Goal: Transaction & Acquisition: Purchase product/service

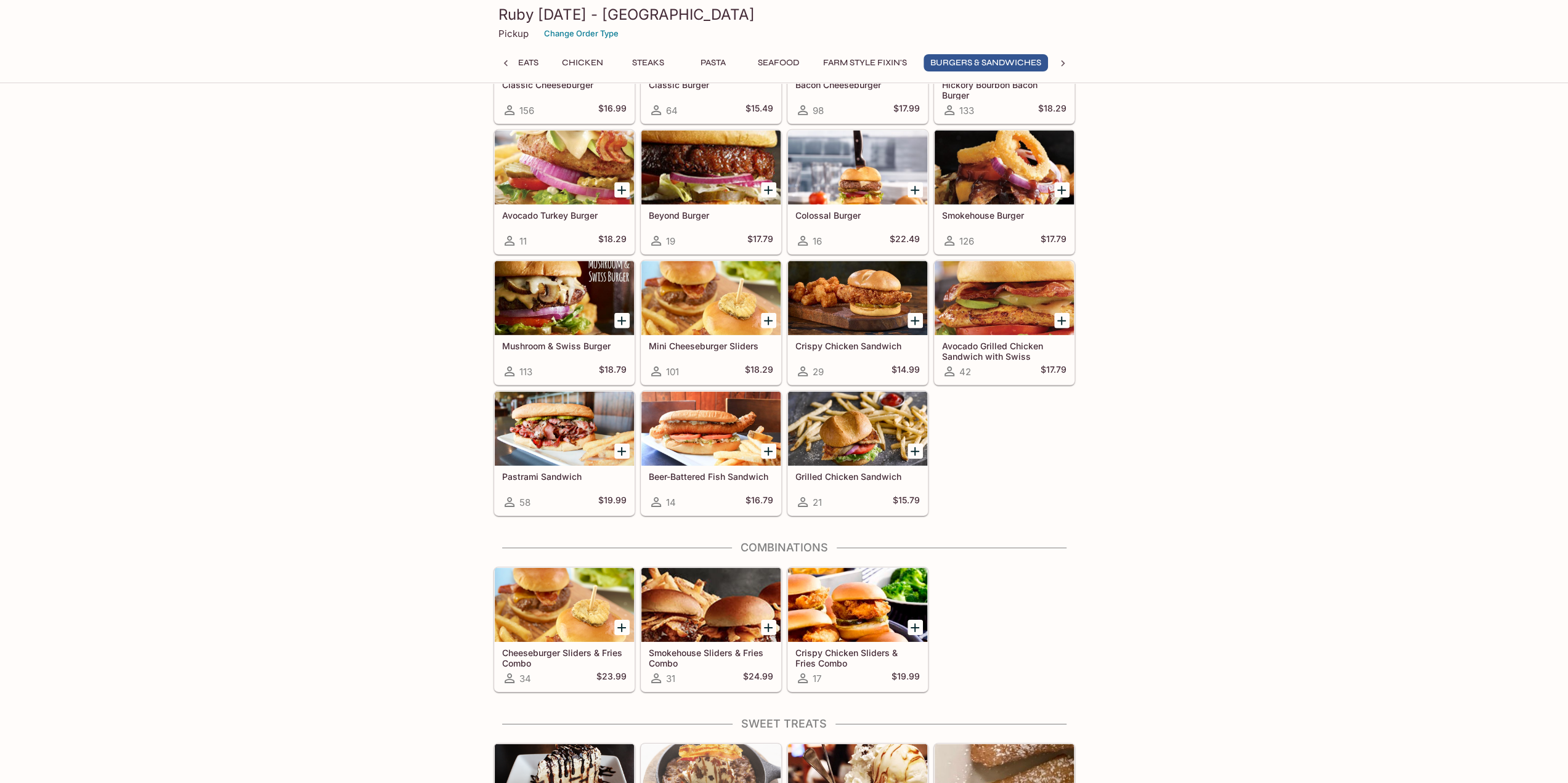
click at [624, 620] on icon "Add Cheeseburger Sliders & Fries Combo" at bounding box center [621, 627] width 14 height 14
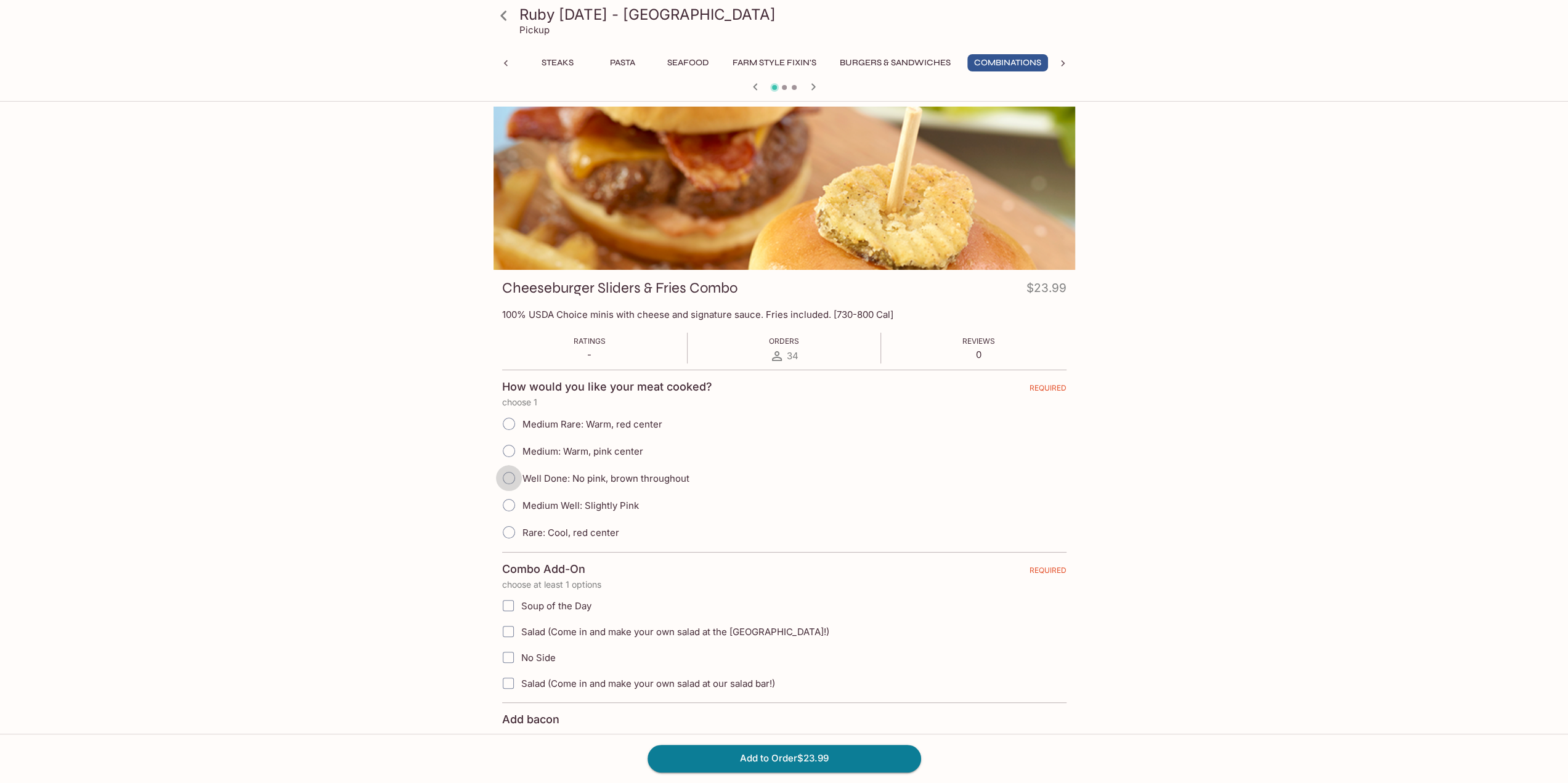
click at [513, 476] on input "Well Done: No pink, brown throughout" at bounding box center [509, 478] width 26 height 26
radio input "true"
click at [552, 63] on button "Steaks" at bounding box center [557, 63] width 55 height 17
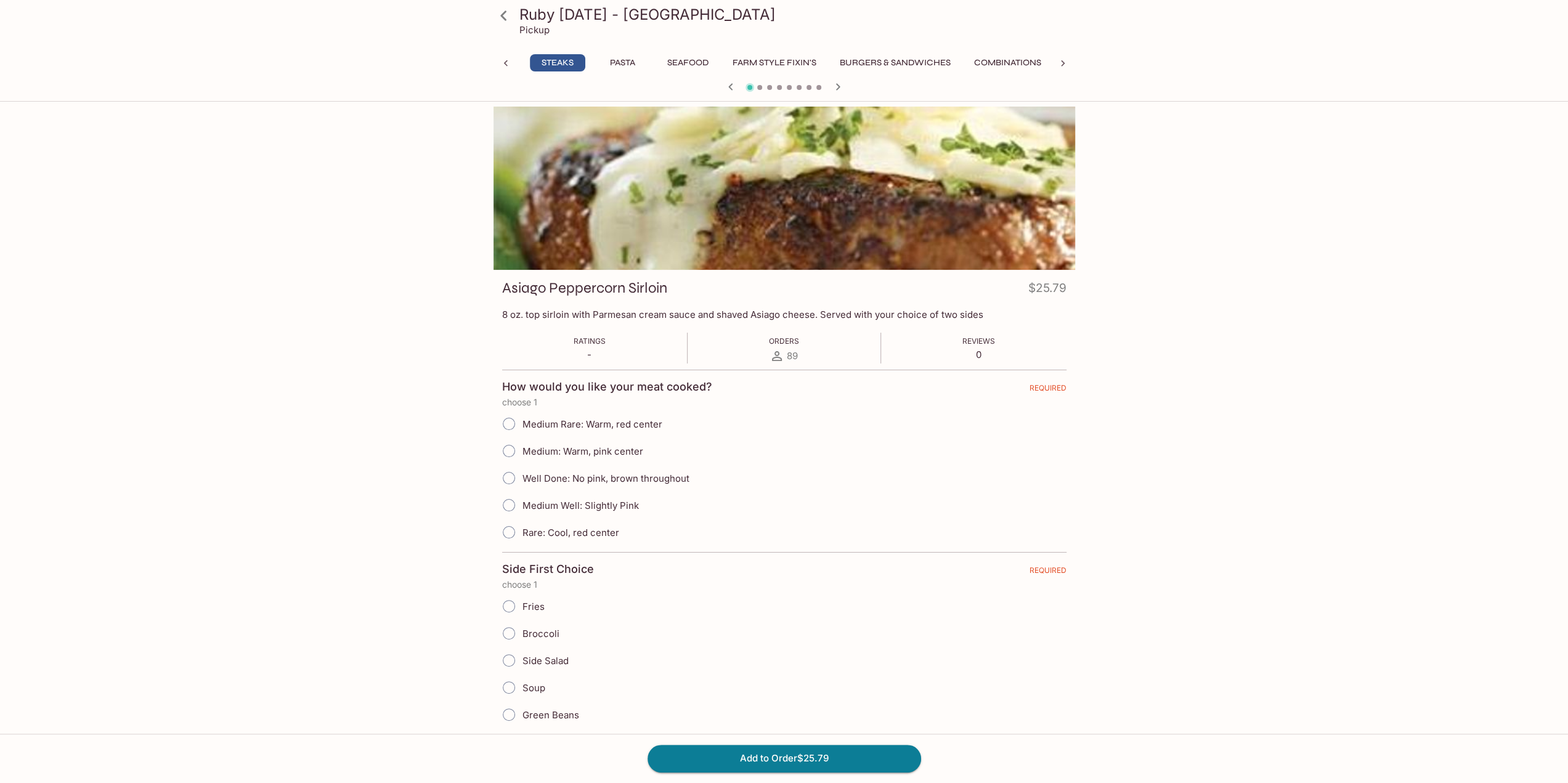
click at [499, 20] on icon at bounding box center [503, 15] width 21 height 21
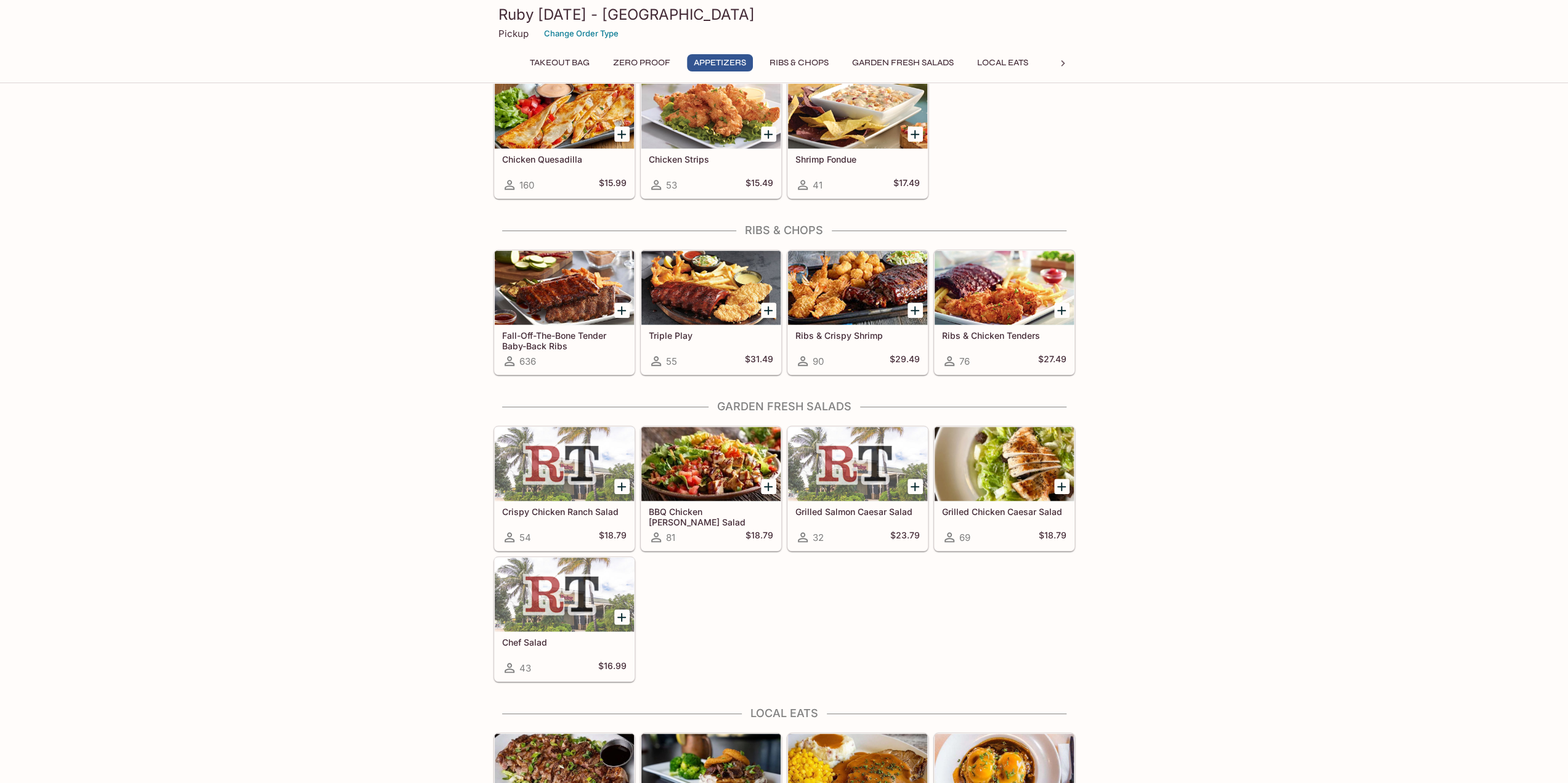
scroll to position [863, 0]
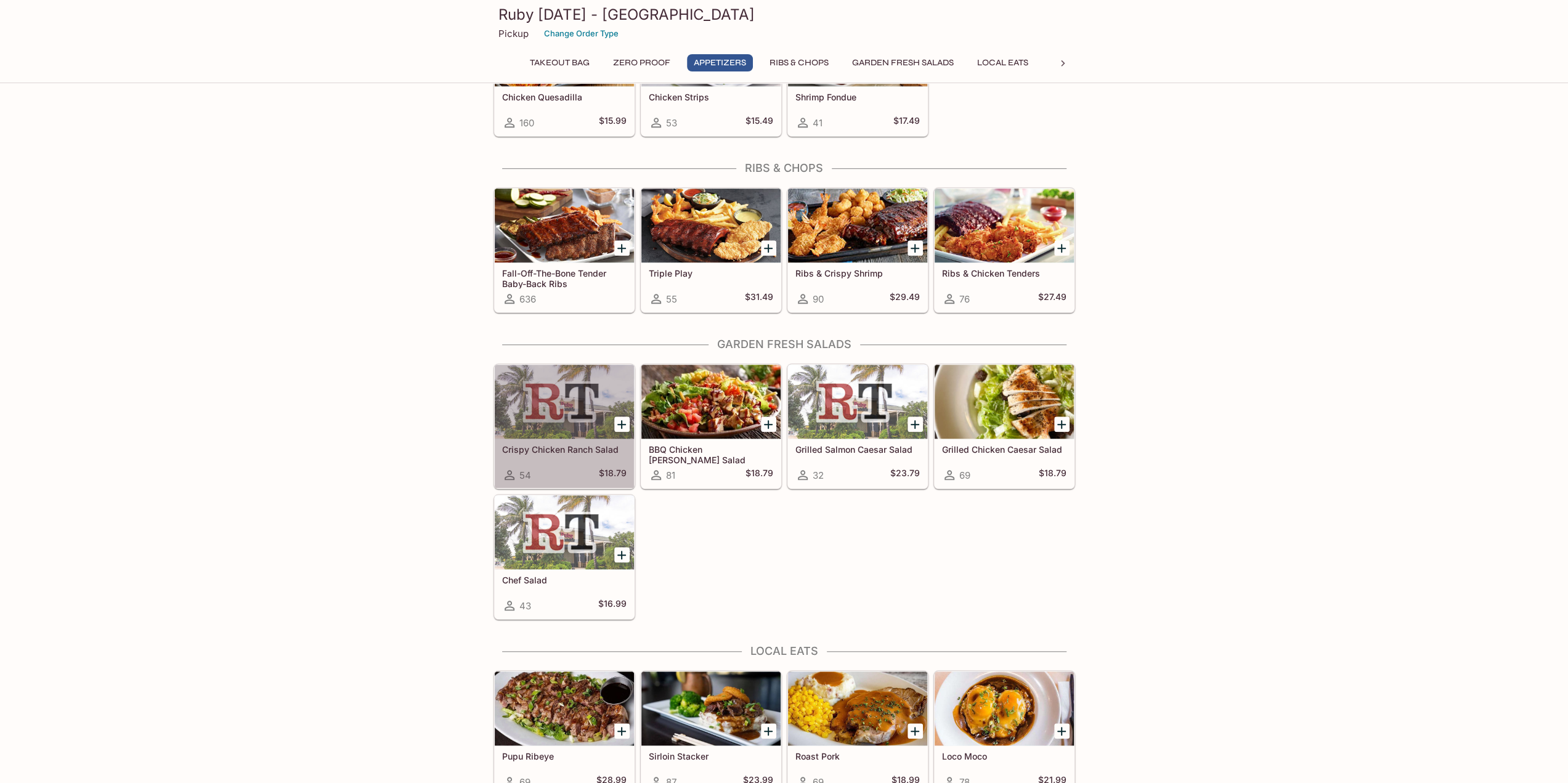
click at [547, 459] on div "Crispy Chicken Ranch Salad 54 $18.79" at bounding box center [564, 463] width 139 height 49
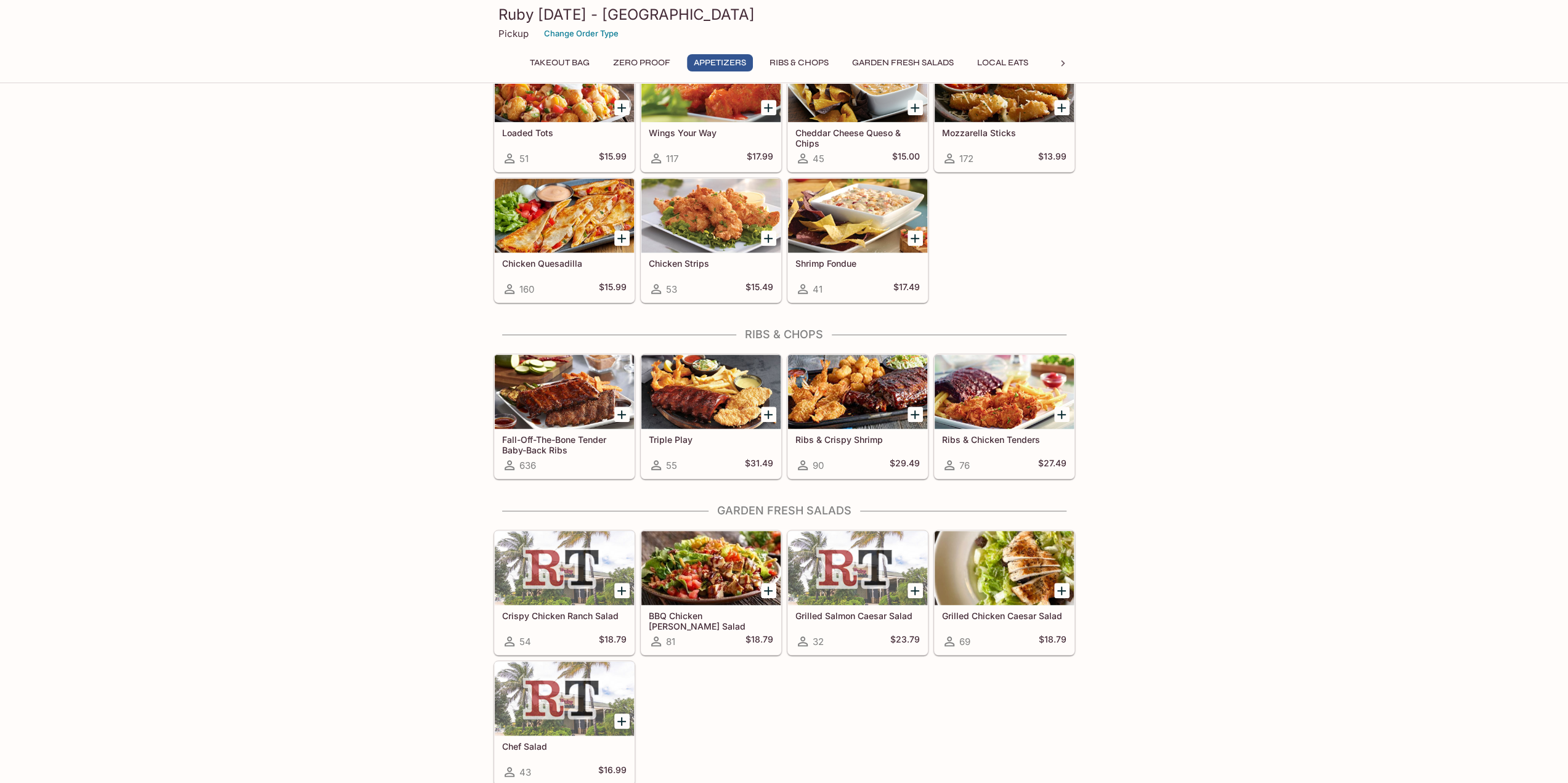
scroll to position [726, 0]
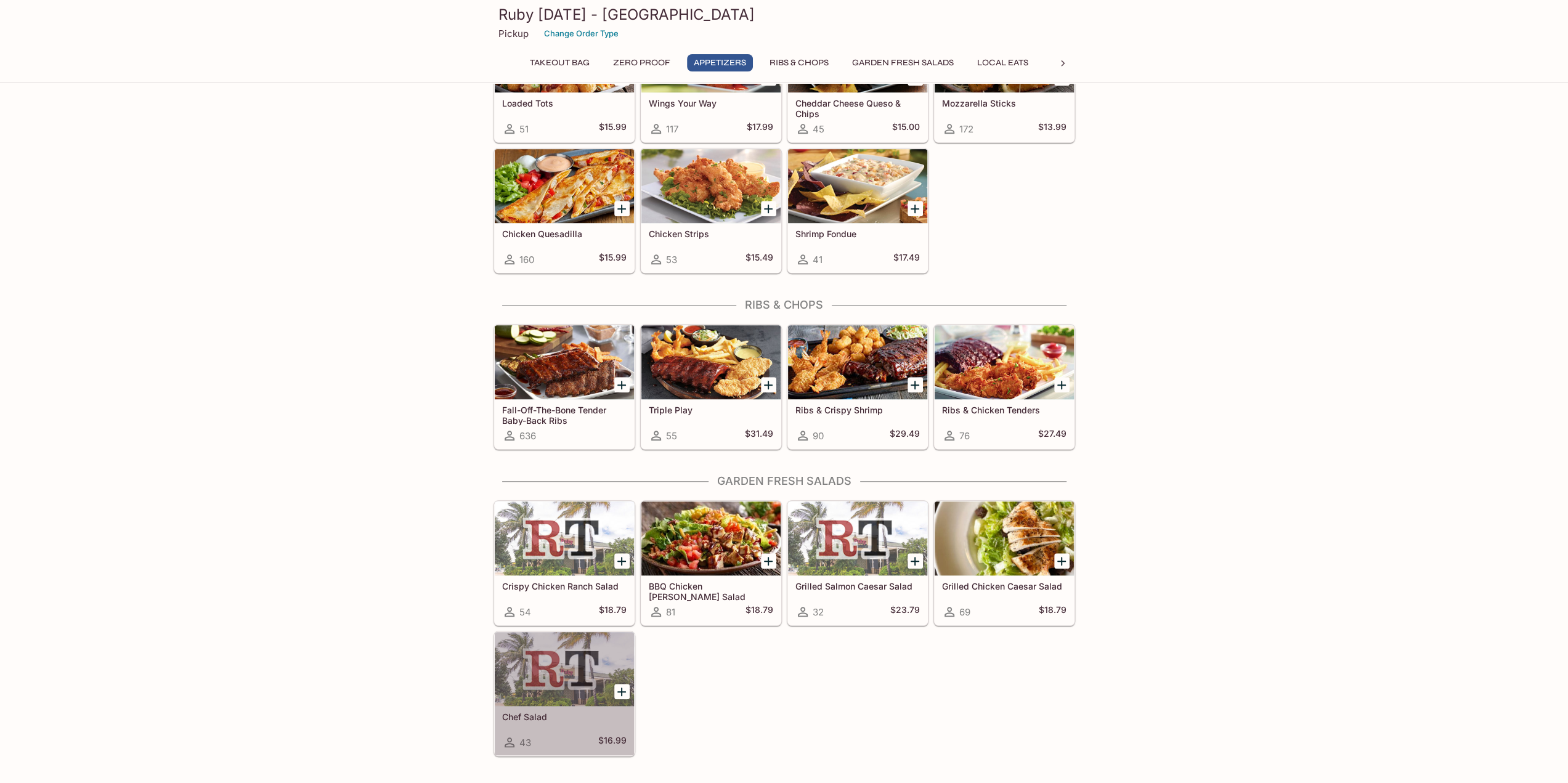
click at [545, 712] on h5 "Chef Salad" at bounding box center [564, 717] width 125 height 10
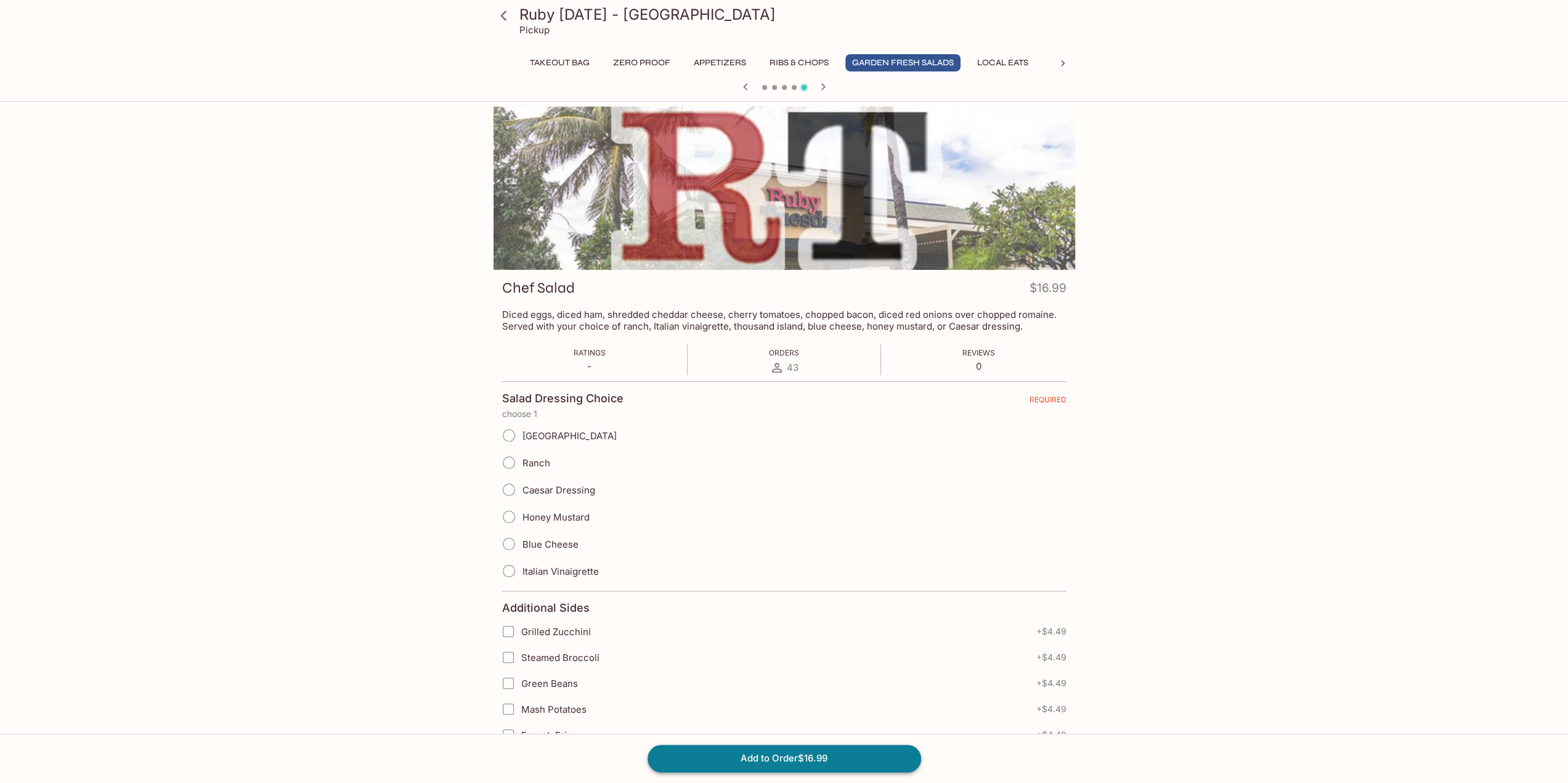
click at [781, 749] on button "Add to Order $16.99" at bounding box center [784, 758] width 273 height 27
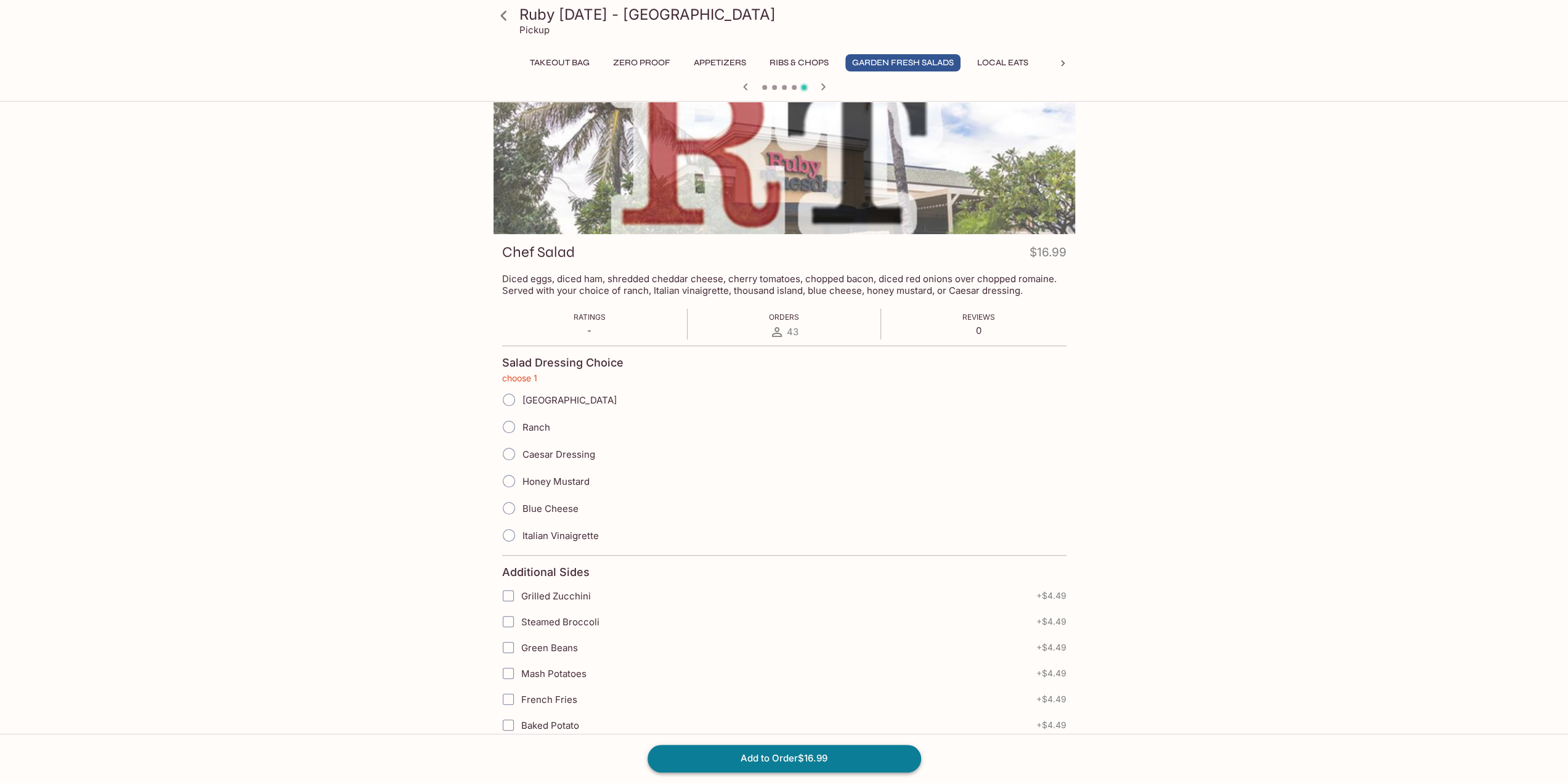
scroll to position [48, 0]
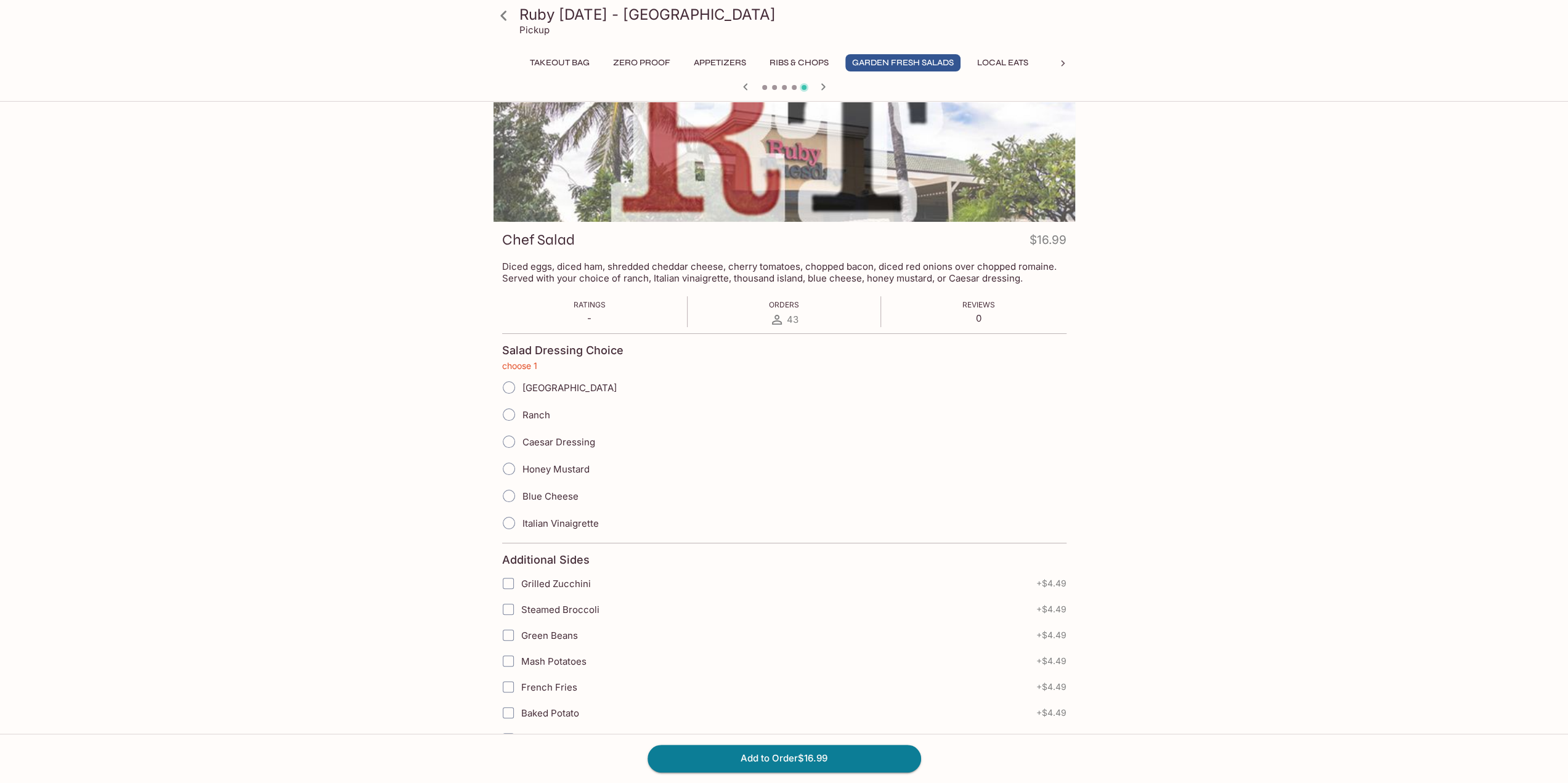
drag, startPoint x: 503, startPoint y: 415, endPoint x: 506, endPoint y: 423, distance: 8.5
click at [505, 416] on input "Ranch" at bounding box center [509, 415] width 26 height 26
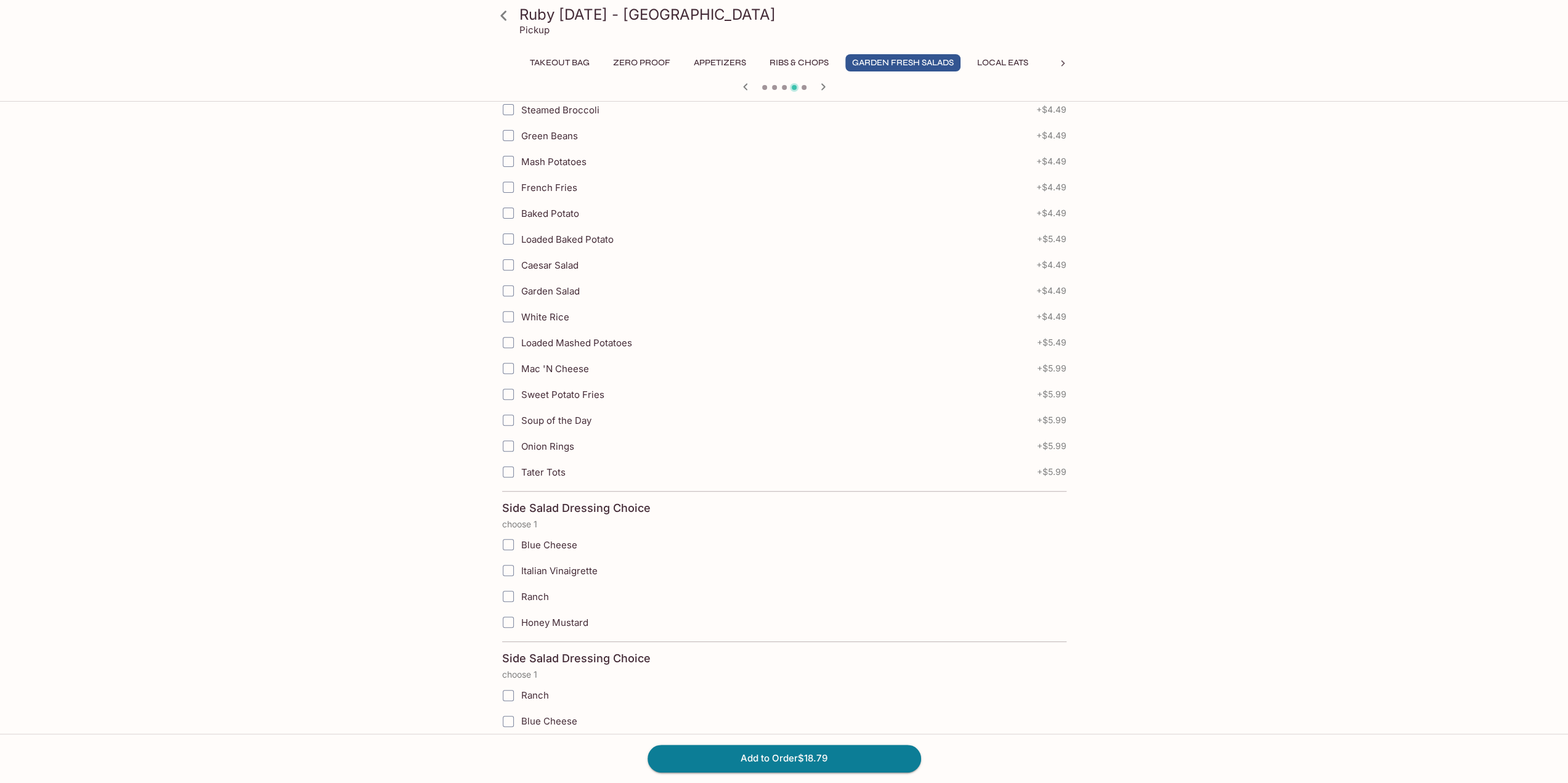
scroll to position [541, 0]
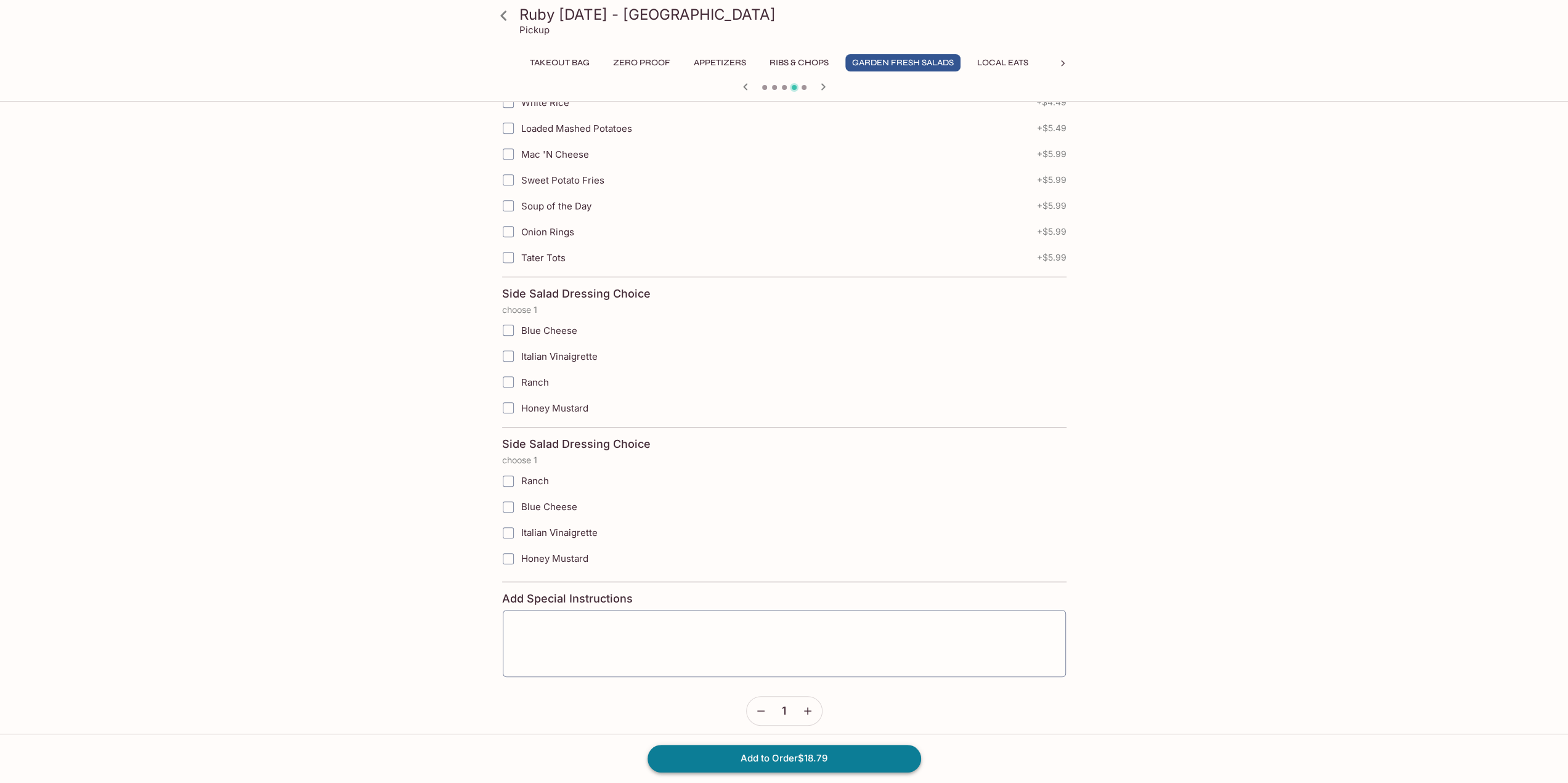
click at [823, 758] on button "Add to Order $18.79" at bounding box center [784, 758] width 273 height 27
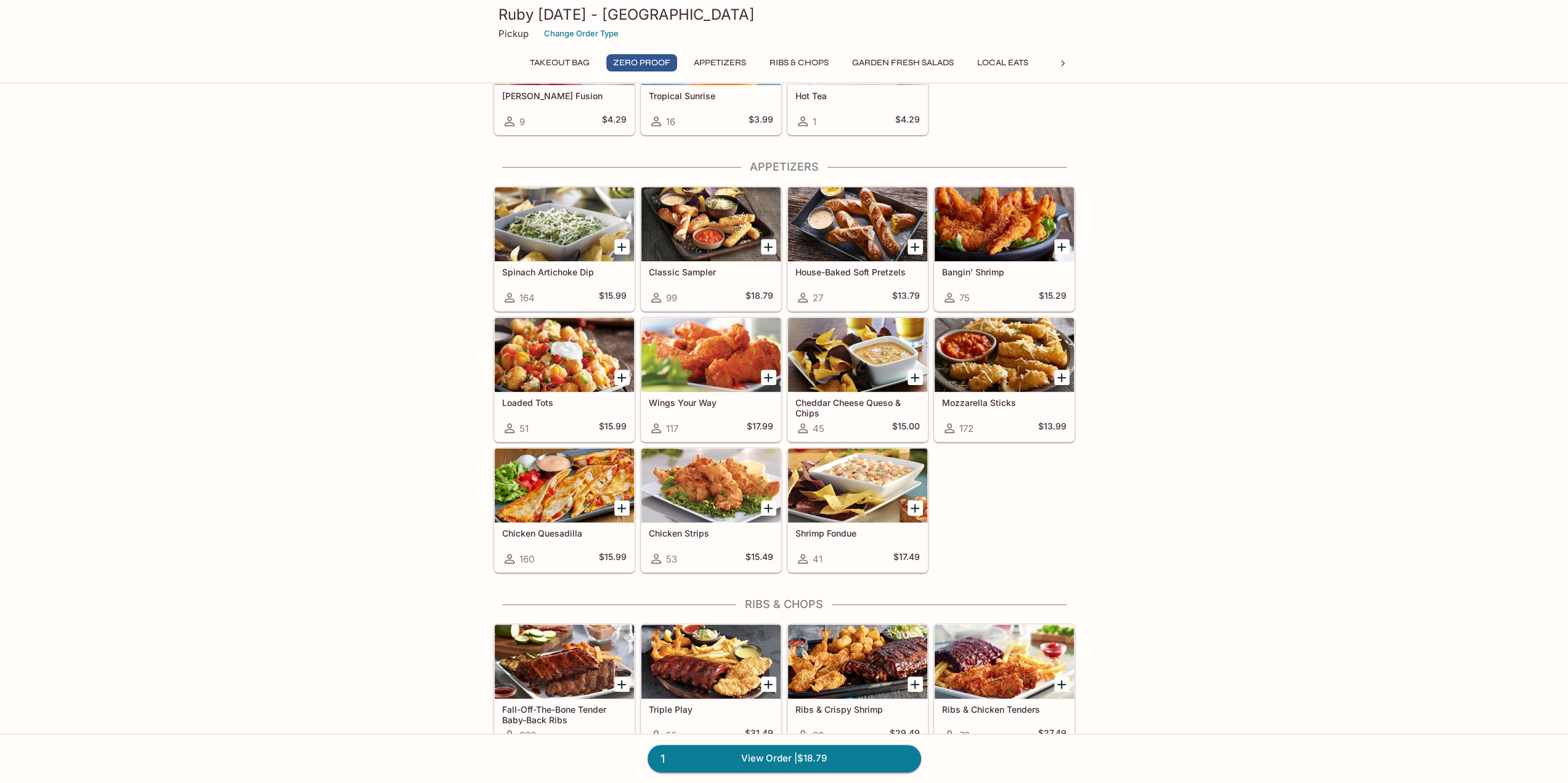
scroll to position [431, 0]
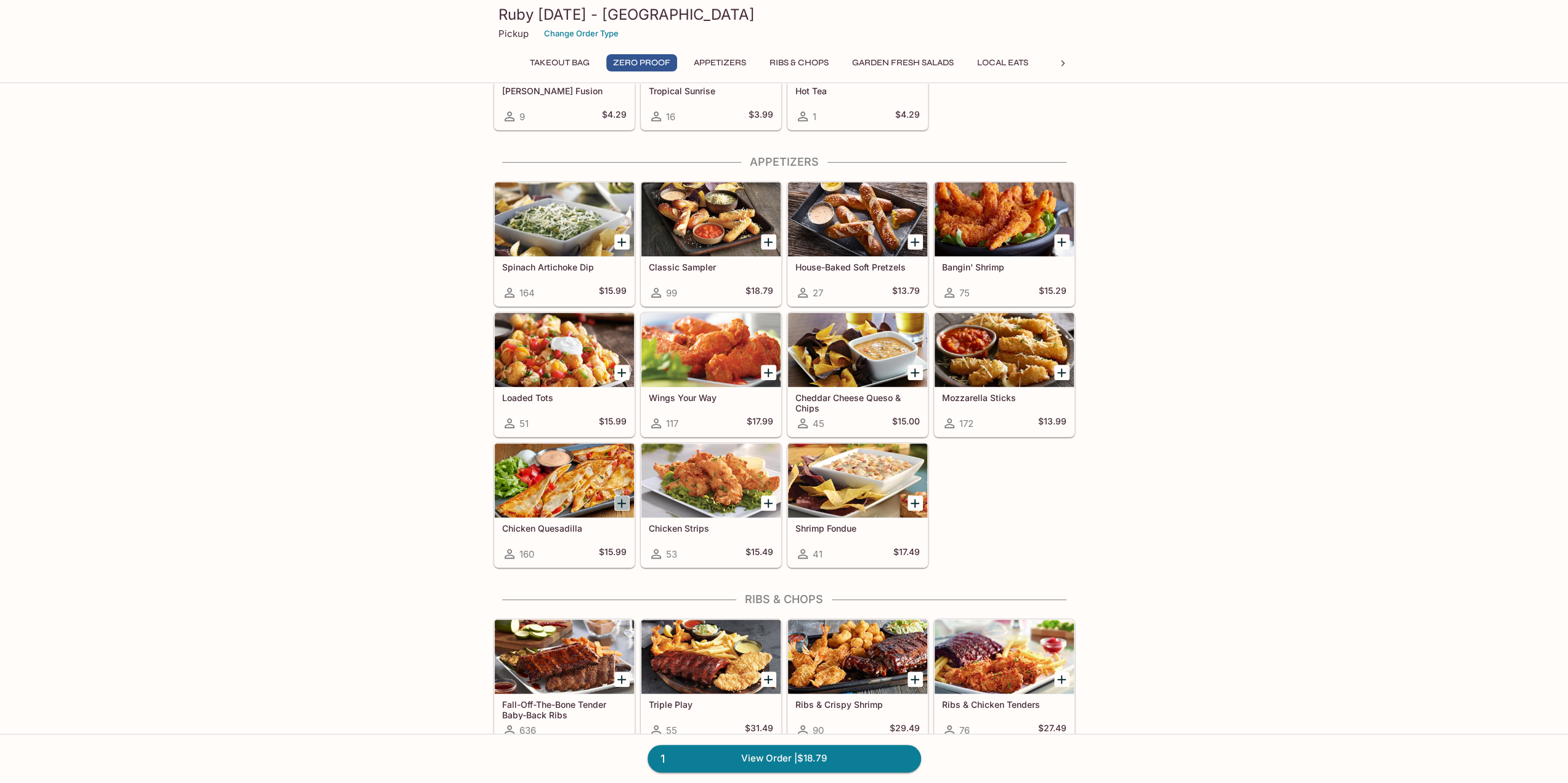
click at [624, 496] on icon "Add Chicken Quesadilla" at bounding box center [621, 503] width 14 height 14
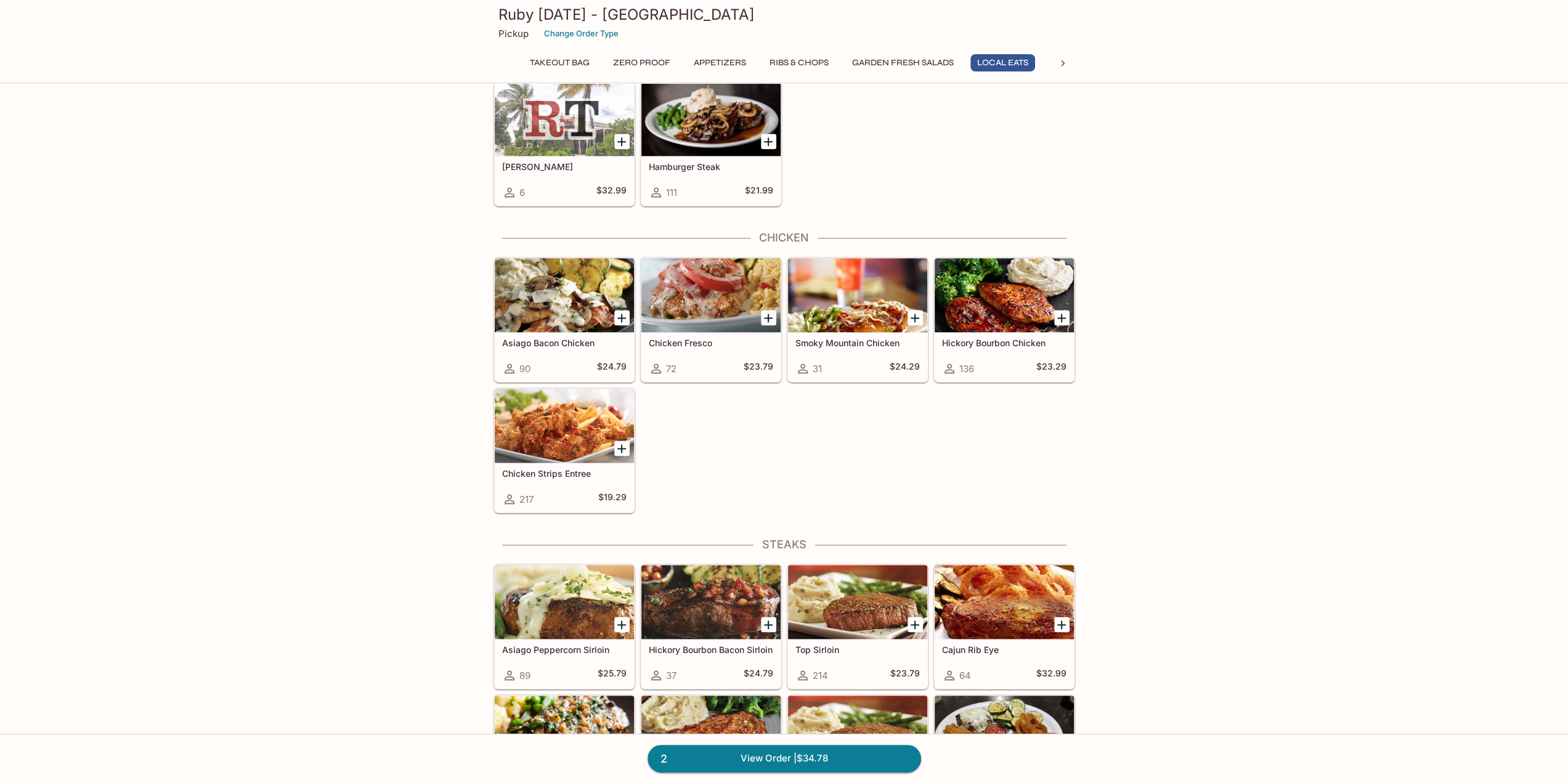
scroll to position [1602, 0]
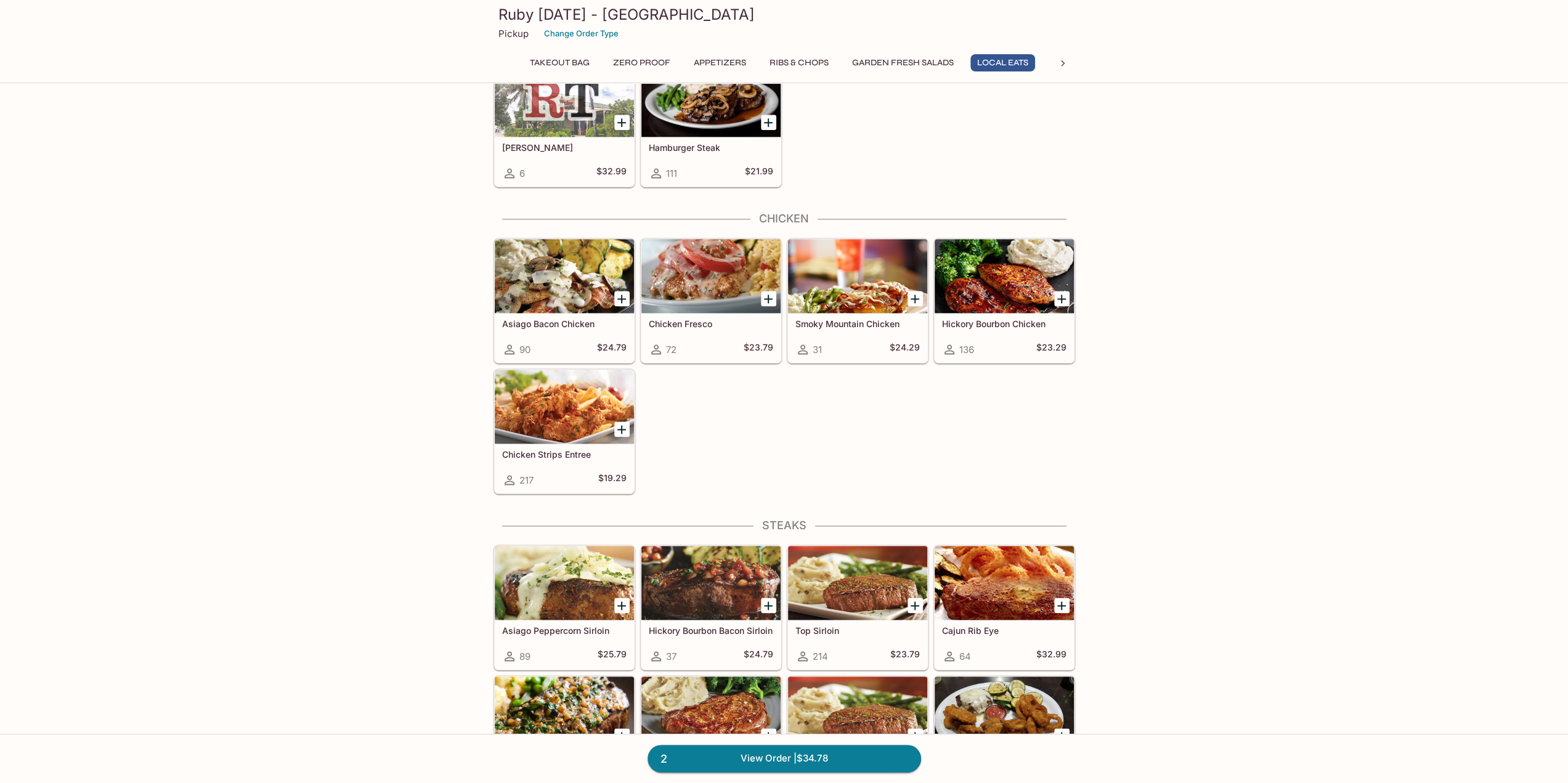
click at [620, 422] on icon "Add Chicken Strips Entree" at bounding box center [621, 429] width 14 height 14
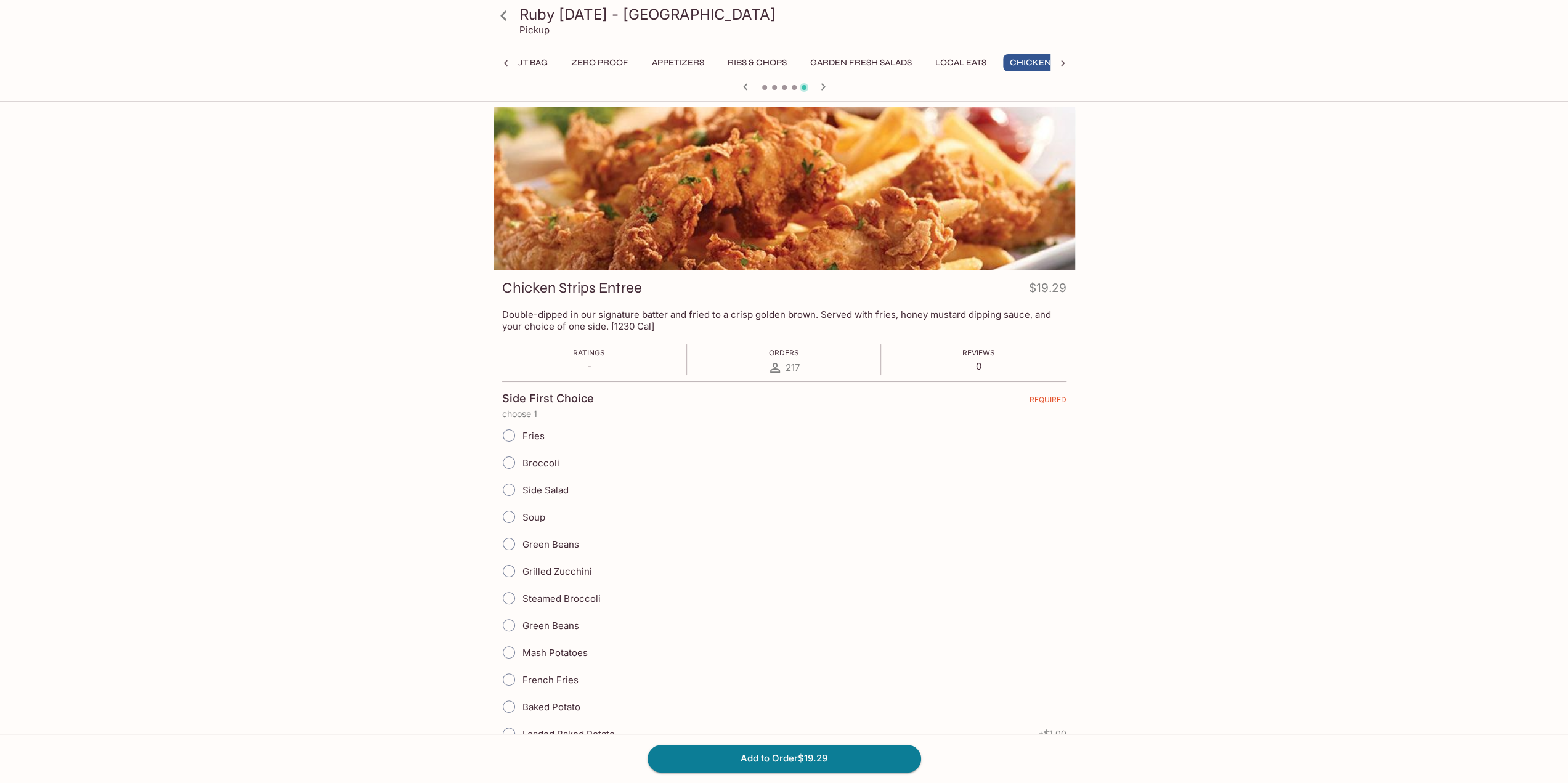
scroll to position [0, 52]
click at [516, 435] on input "Fries" at bounding box center [509, 435] width 26 height 26
radio input "true"
click at [787, 753] on button "Add to Order $19.29" at bounding box center [784, 758] width 273 height 27
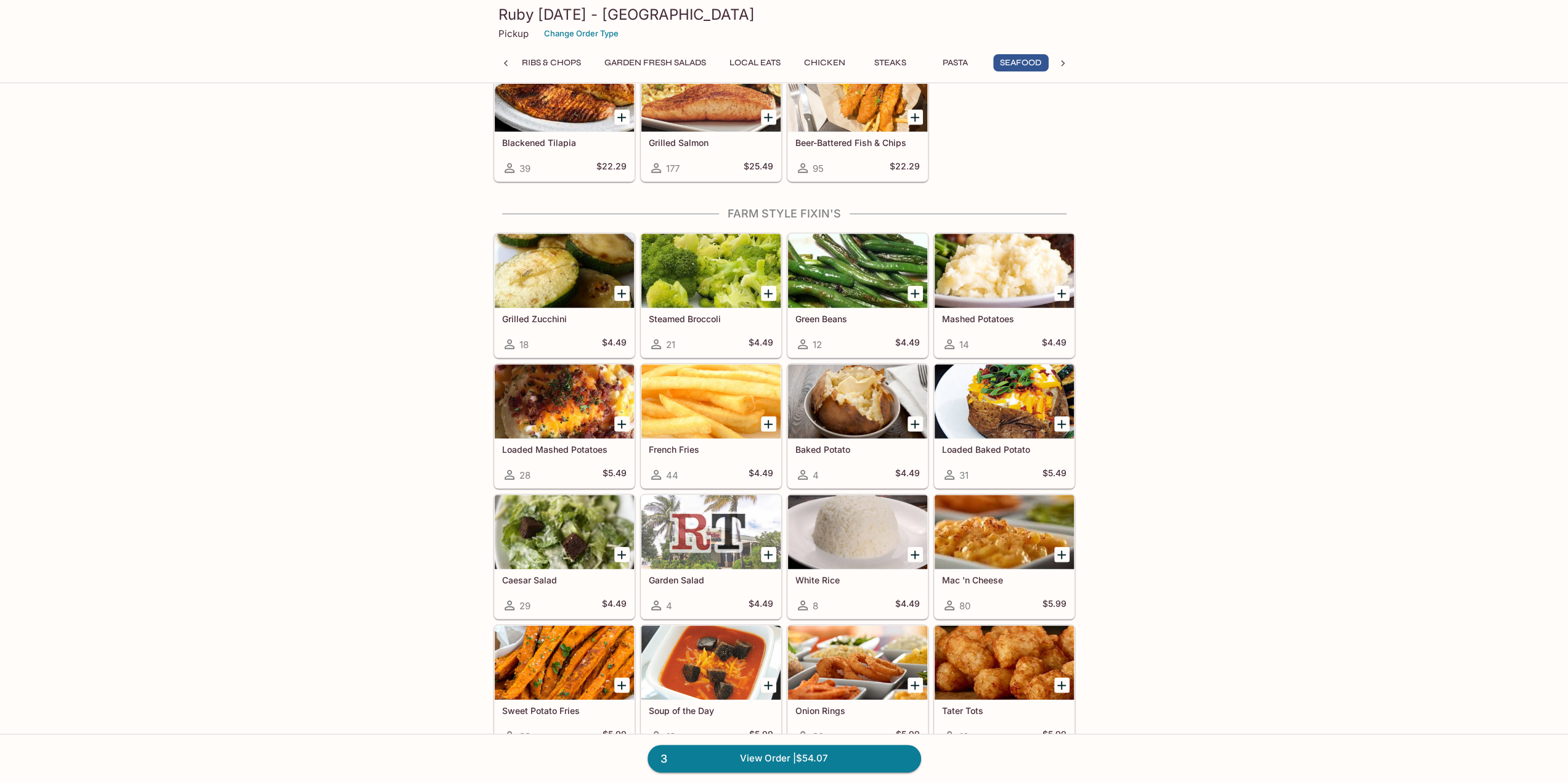
scroll to position [3124, 0]
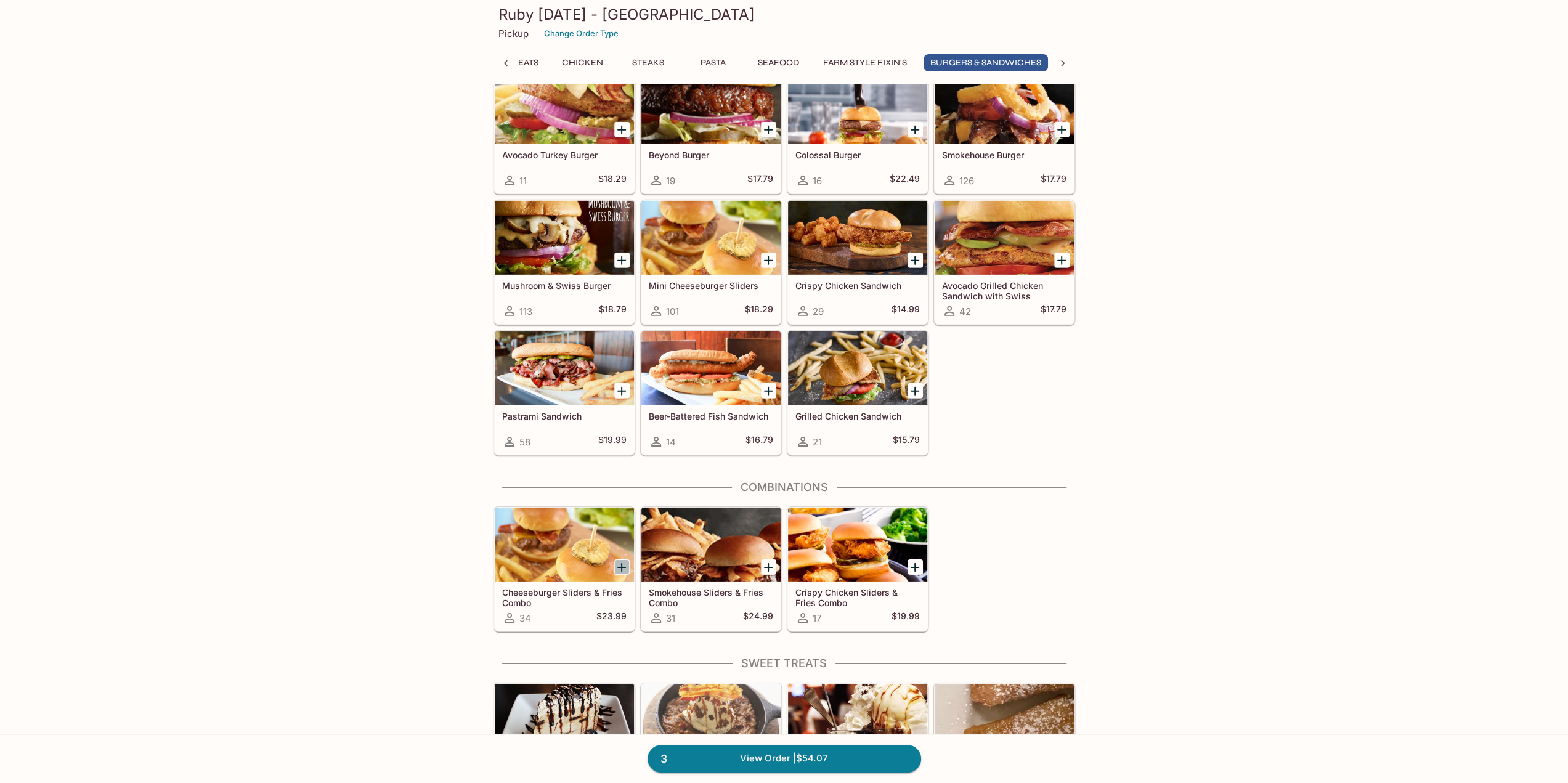
click at [624, 563] on icon "Add Cheeseburger Sliders & Fries Combo" at bounding box center [622, 568] width 8 height 8
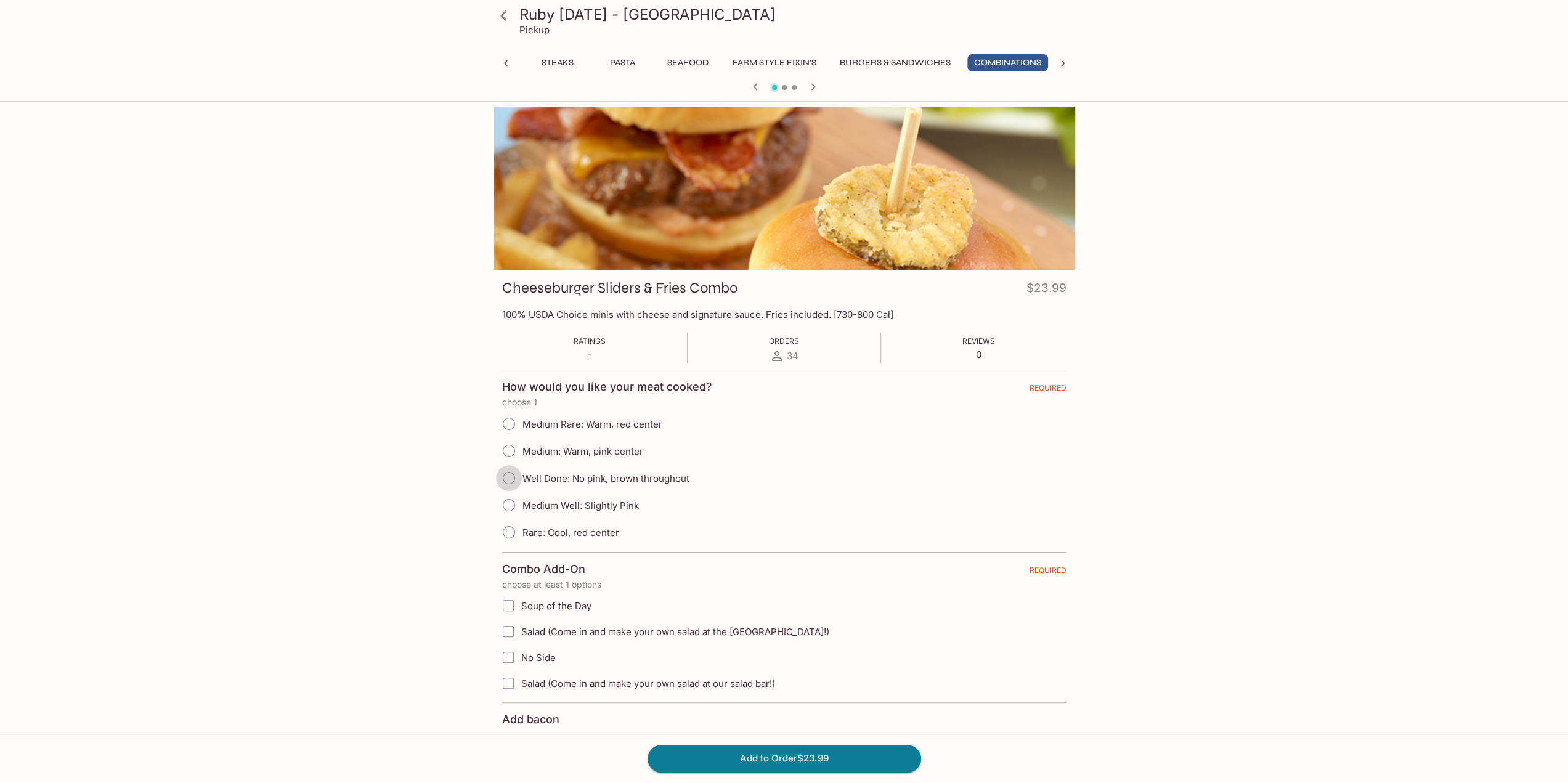
click at [512, 477] on input "Well Done: No pink, brown throughout" at bounding box center [509, 478] width 26 height 26
radio input "true"
click at [779, 750] on button "Add to Order $23.99" at bounding box center [784, 758] width 273 height 27
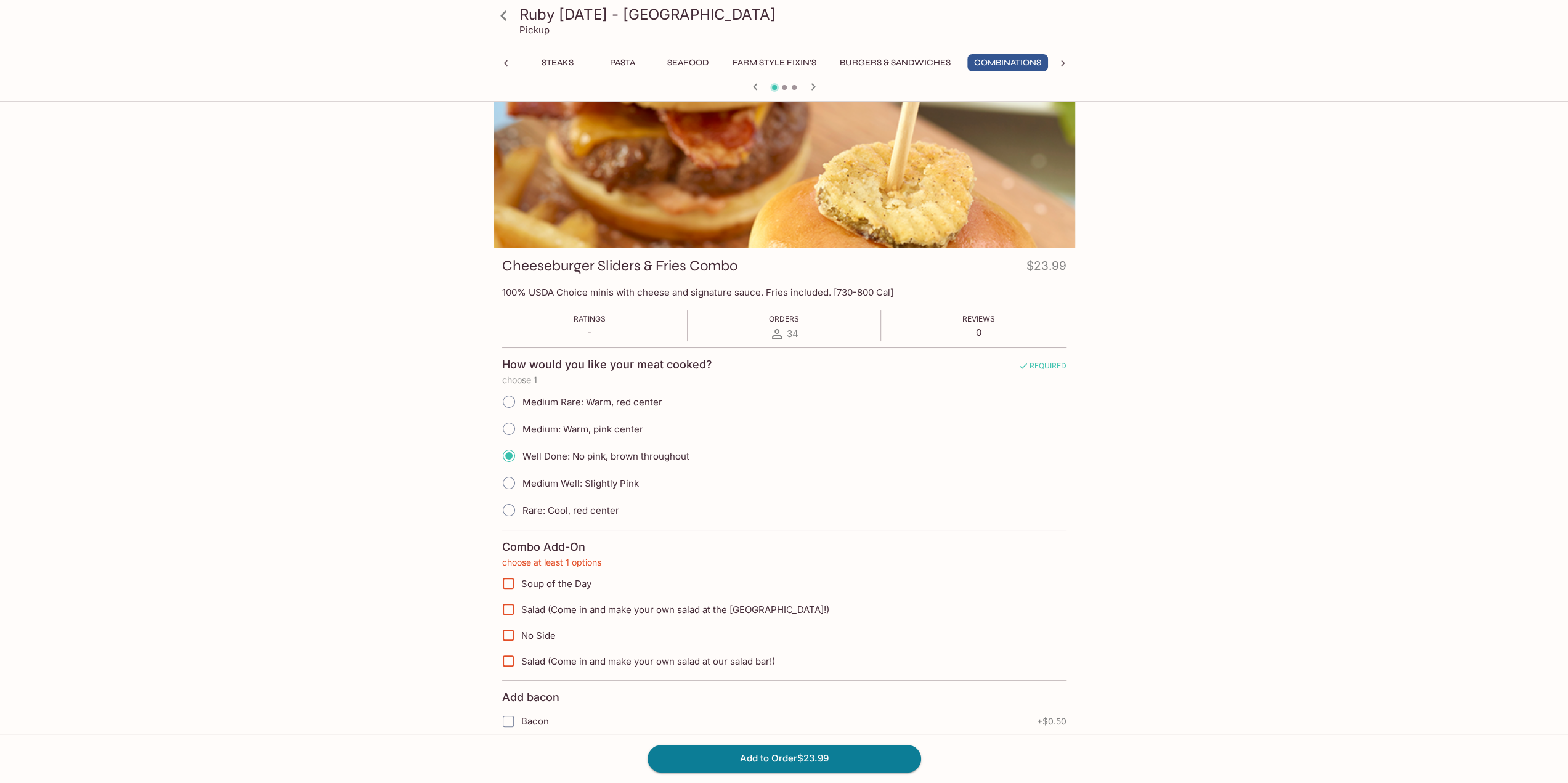
click at [510, 584] on input "Soup of the Day" at bounding box center [508, 583] width 25 height 25
checkbox input "true"
click at [819, 759] on button "Add to Order $23.99" at bounding box center [784, 758] width 273 height 27
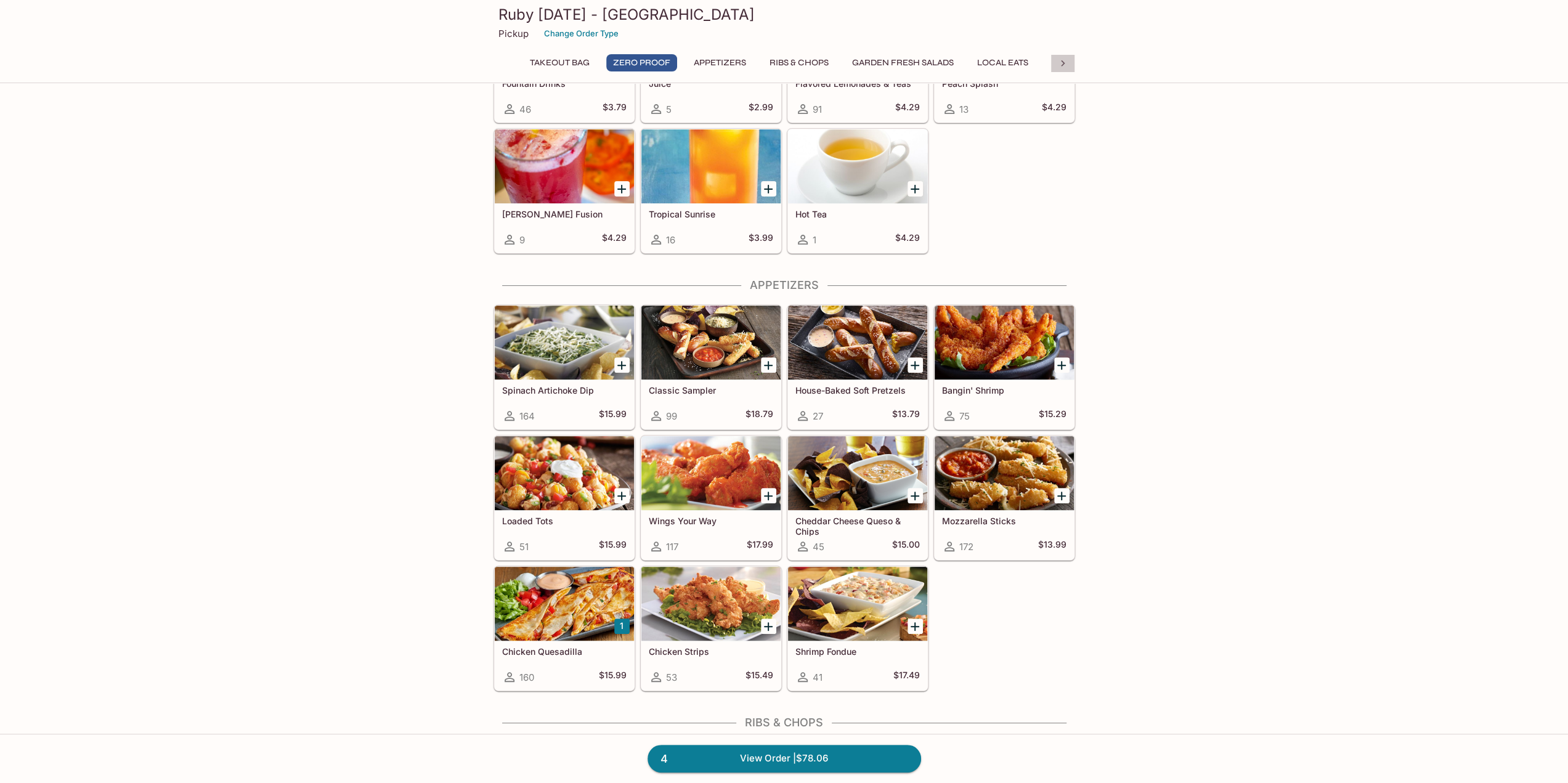
click at [1072, 57] on div at bounding box center [1062, 64] width 25 height 19
click at [1072, 57] on div "Takeout Bag Zero Proof Appetizers Ribs & Chops Garden Fresh Salads Local Eats C…" at bounding box center [785, 66] width 582 height 25
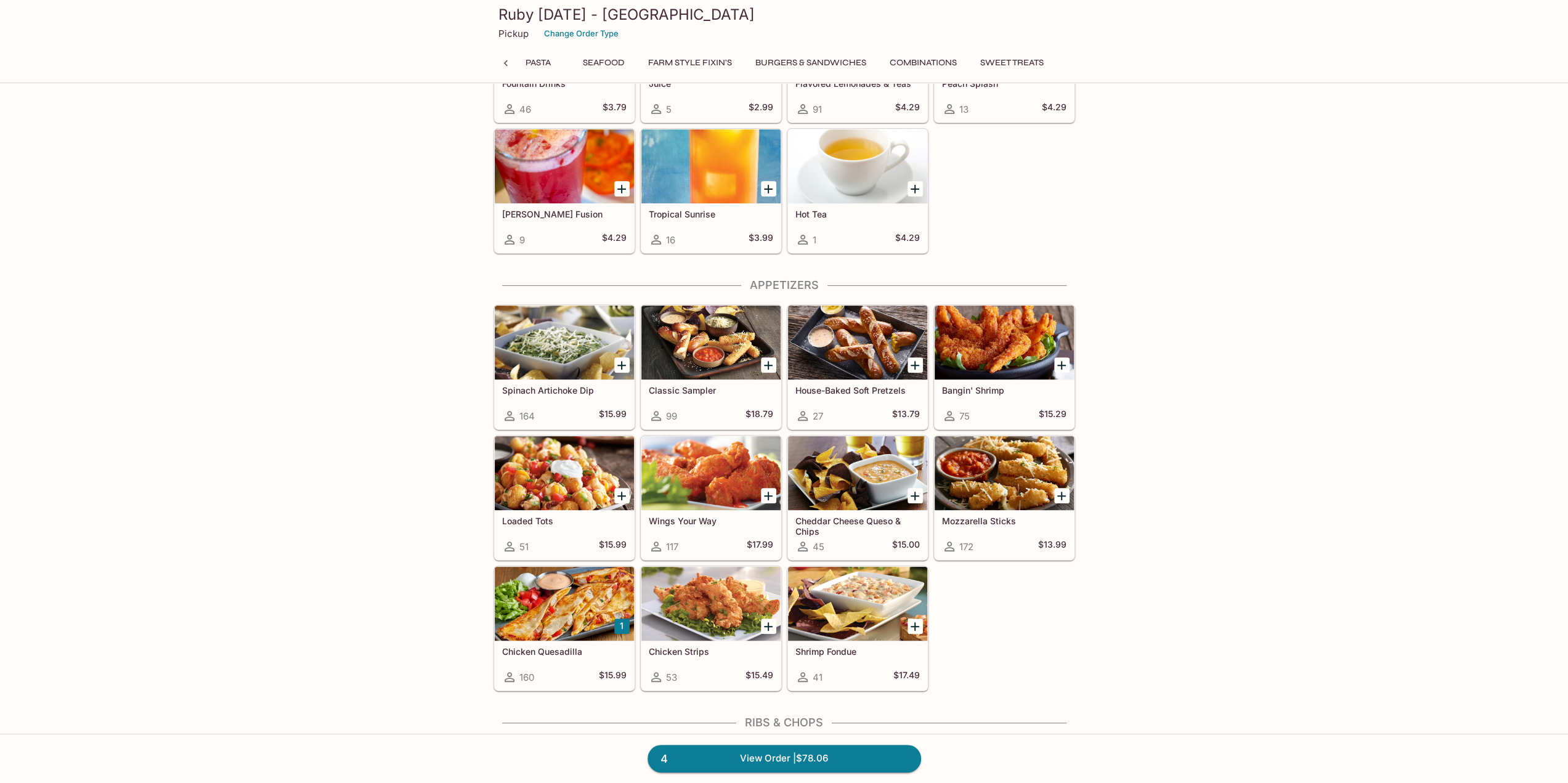
click at [609, 62] on button "Seafood" at bounding box center [603, 63] width 55 height 17
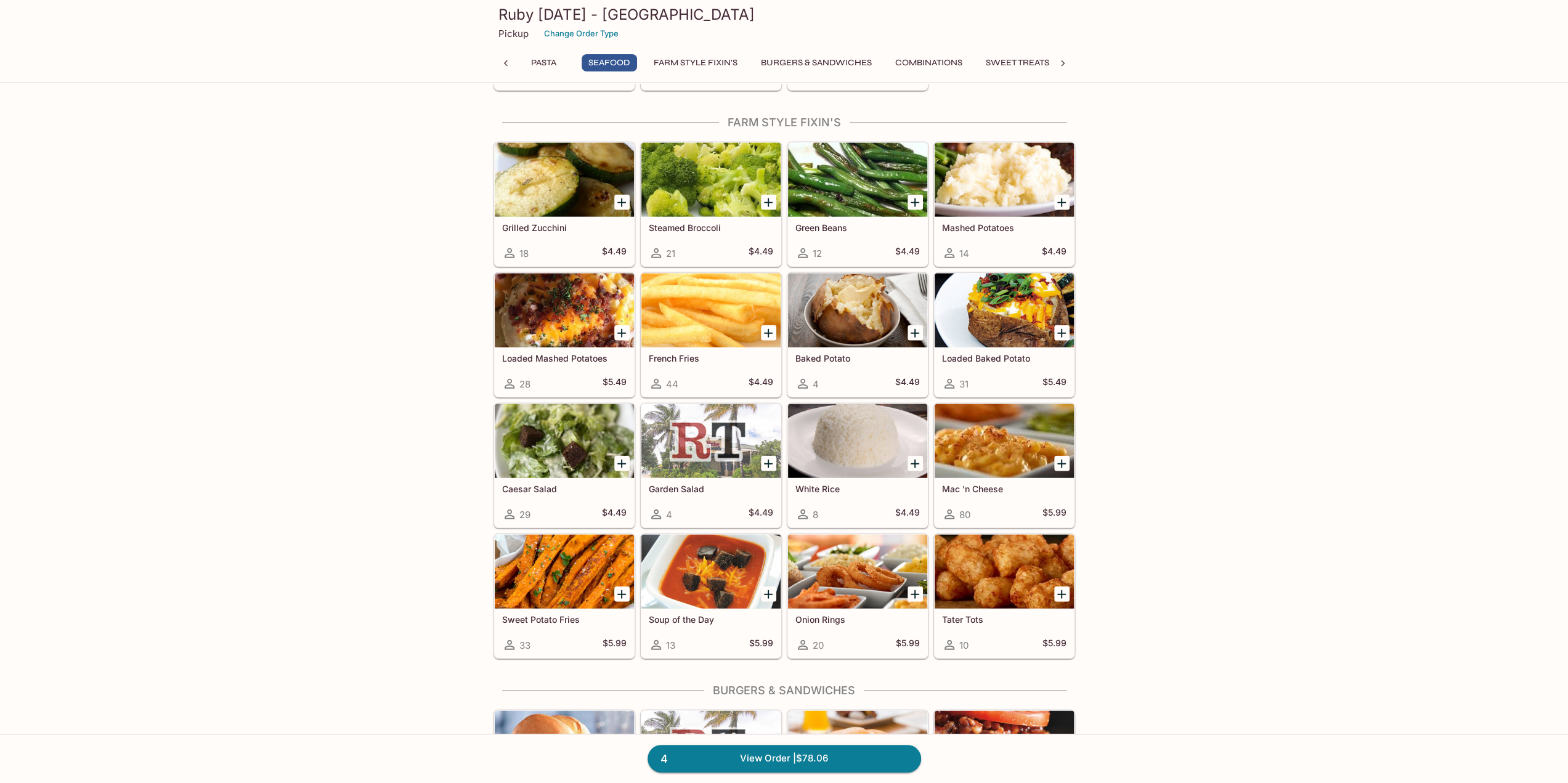
scroll to position [2985, 0]
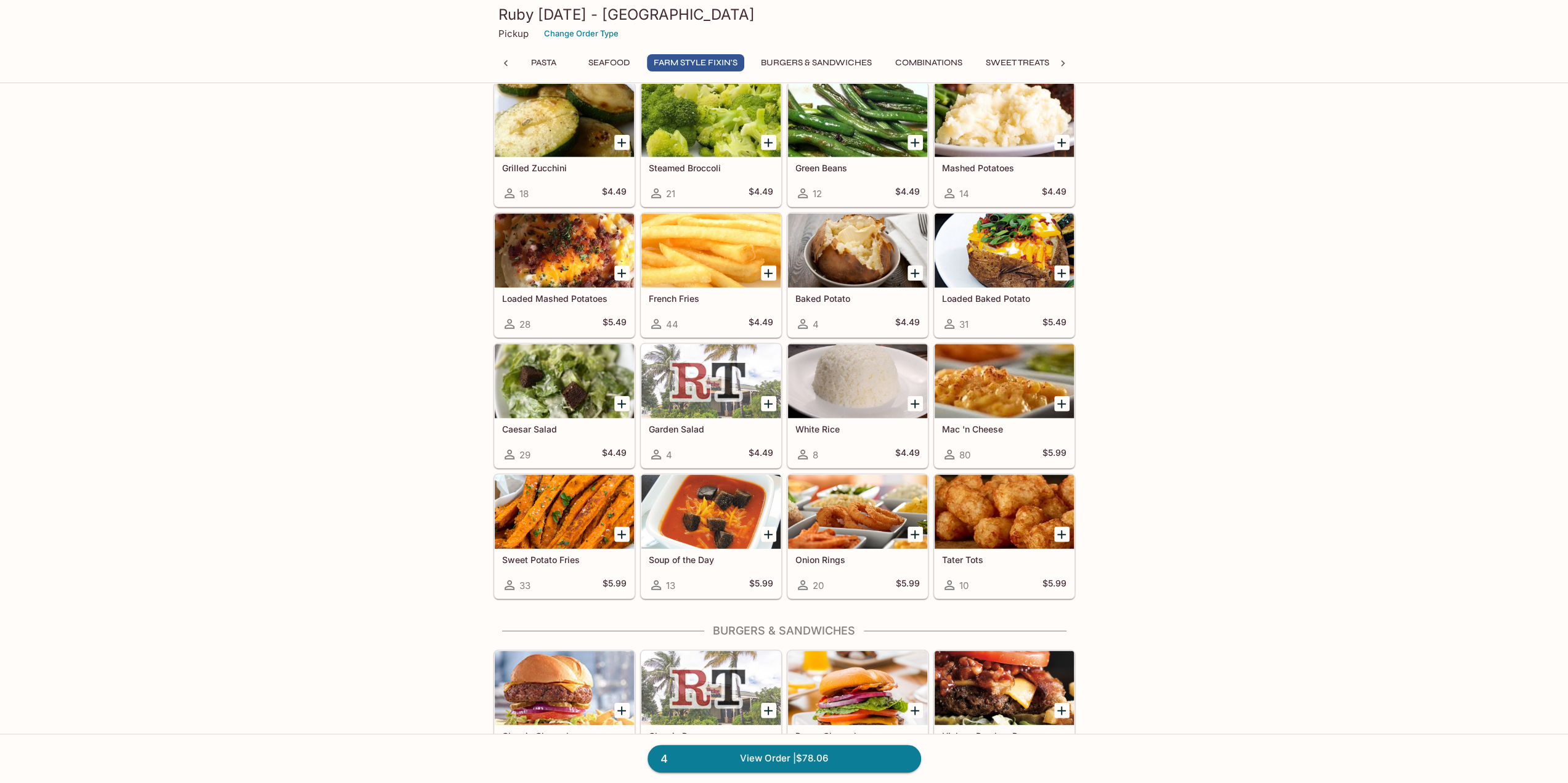
click at [723, 549] on div "Soup of the Day 13 $5.99" at bounding box center [711, 573] width 139 height 49
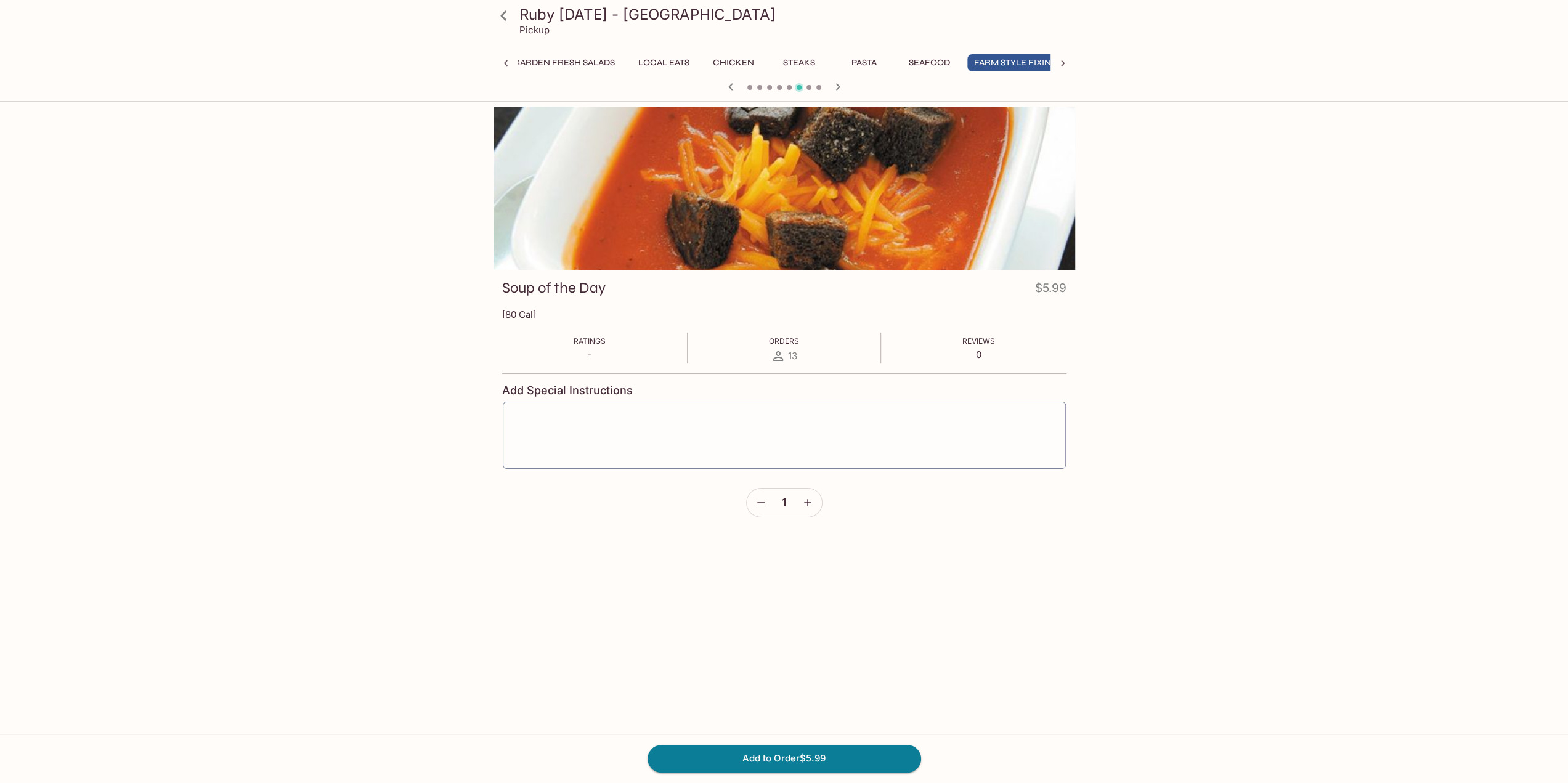
scroll to position [0, 356]
